Goal: Information Seeking & Learning: Learn about a topic

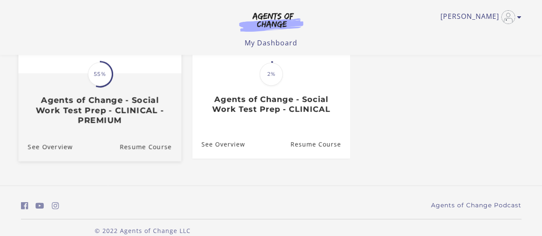
click at [78, 103] on h3 "Agents of Change - Social Work Test Prep - CLINICAL - PREMIUM" at bounding box center [99, 110] width 144 height 30
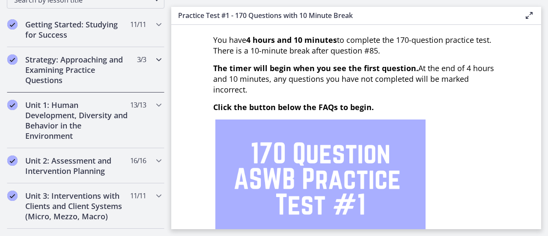
scroll to position [143, 0]
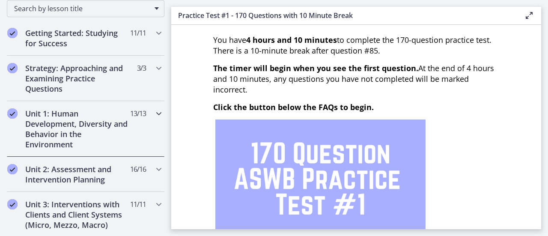
click at [156, 113] on icon "Chapters" at bounding box center [159, 113] width 10 height 10
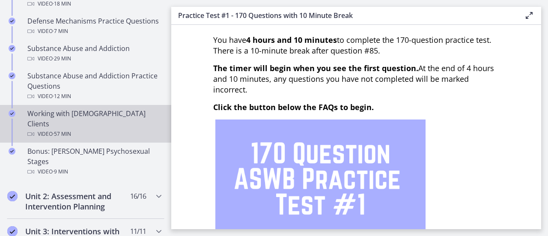
scroll to position [557, 0]
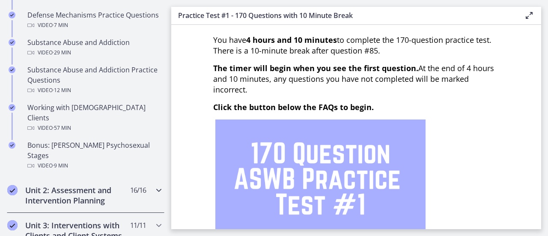
click at [154, 185] on icon "Chapters" at bounding box center [159, 190] width 10 height 10
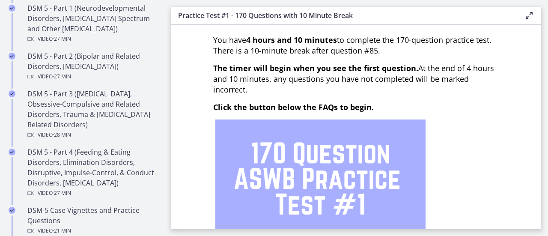
scroll to position [414, 0]
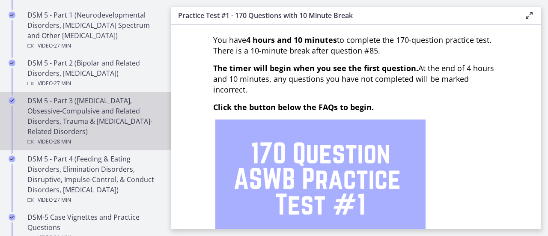
click at [103, 137] on div "Video · 28 min" at bounding box center [94, 142] width 134 height 10
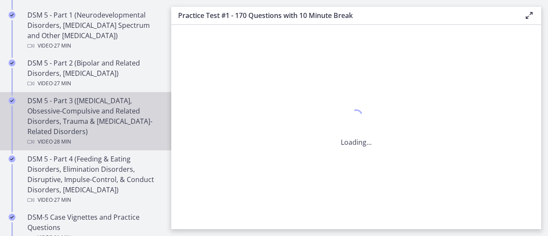
scroll to position [0, 0]
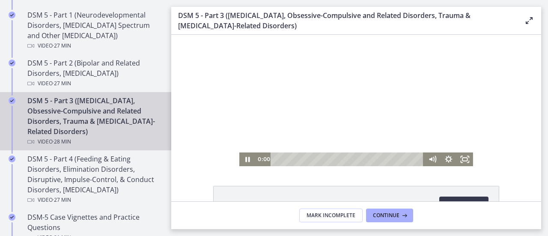
click at [250, 159] on div "0:00 0:00" at bounding box center [356, 159] width 234 height 14
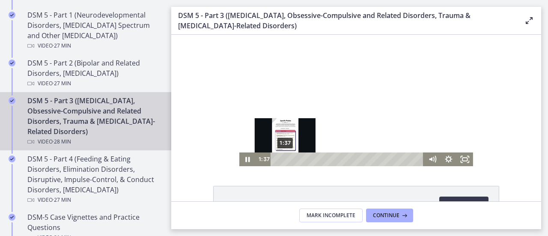
click at [282, 158] on div "1:37" at bounding box center [348, 159] width 143 height 14
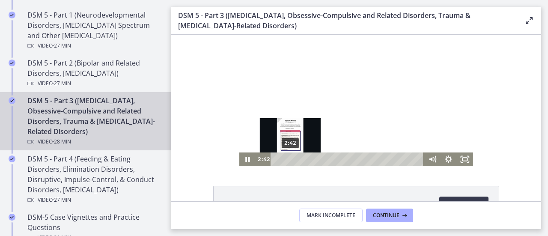
click at [288, 158] on div "2:42" at bounding box center [348, 159] width 143 height 14
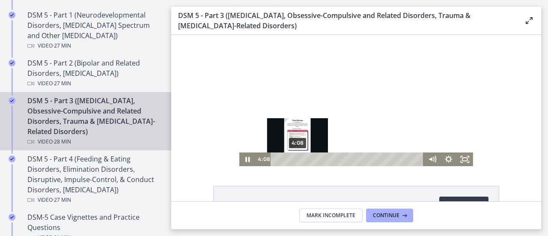
click at [295, 160] on div "4:08" at bounding box center [348, 159] width 143 height 14
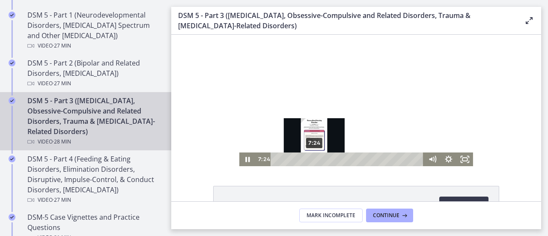
click at [311, 161] on div "7:24" at bounding box center [348, 159] width 143 height 14
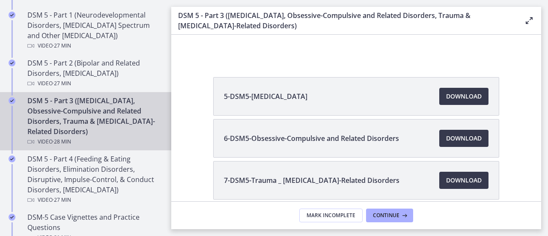
scroll to position [147, 0]
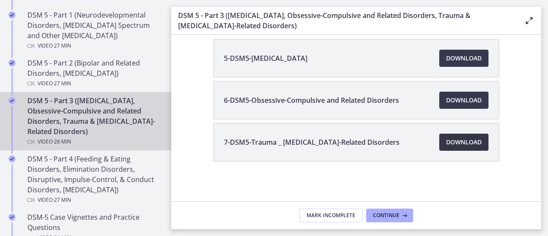
click at [468, 137] on span "Download Opens in a new window" at bounding box center [464, 142] width 36 height 10
